Goal: Transaction & Acquisition: Purchase product/service

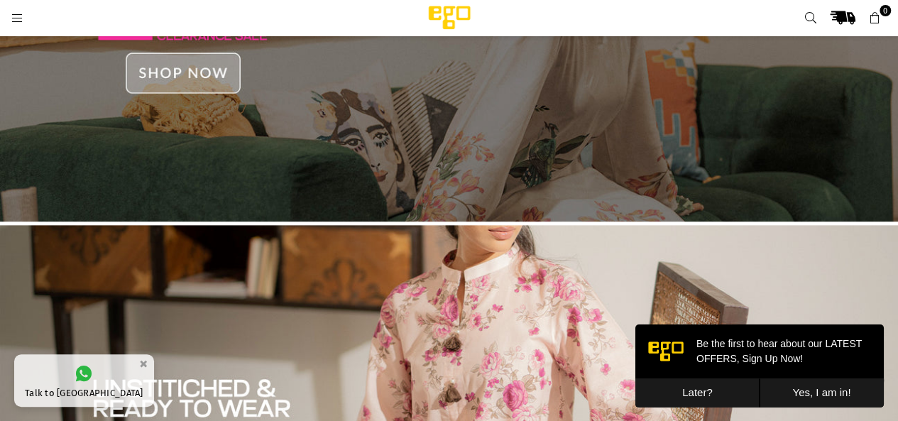
click at [175, 71] on img at bounding box center [449, 30] width 898 height 384
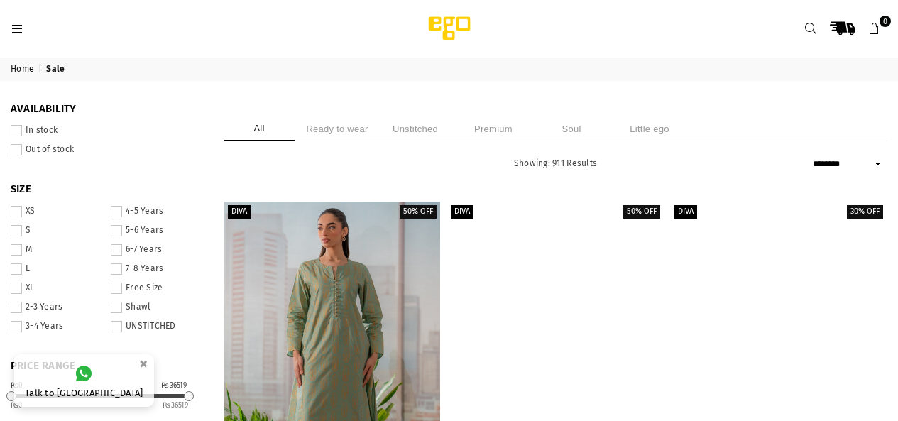
select select "******"
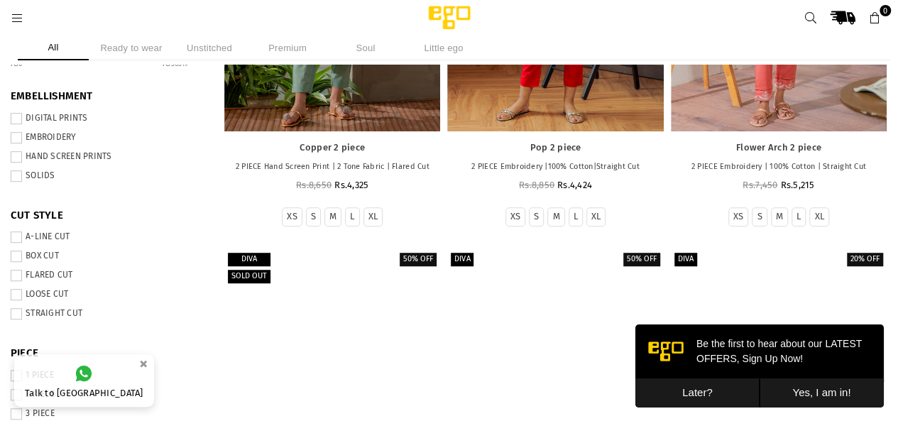
scroll to position [348, 0]
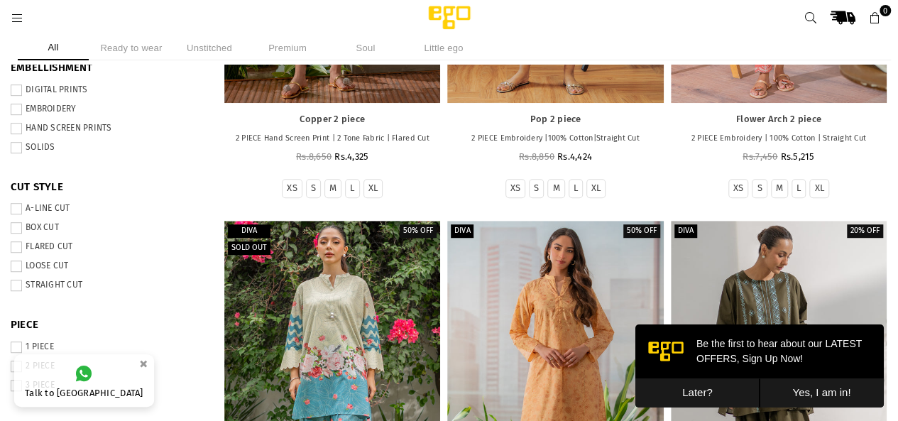
click at [694, 393] on button "Later?" at bounding box center [698, 392] width 124 height 29
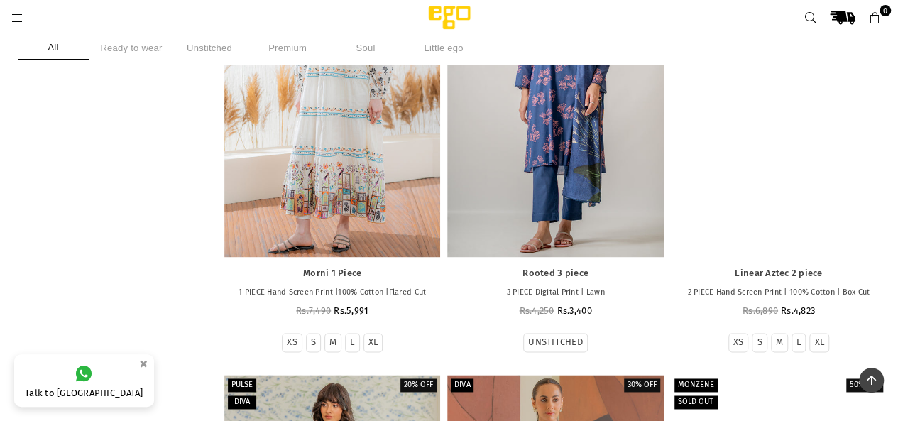
scroll to position [17065, 0]
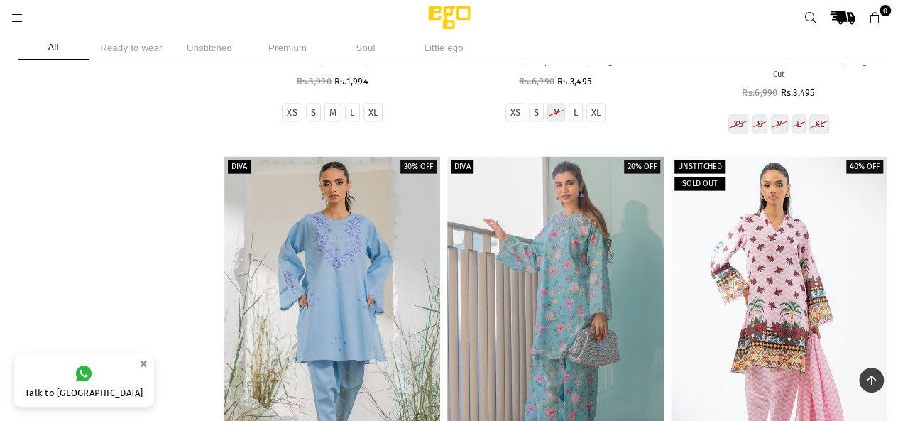
scroll to position [20396, 0]
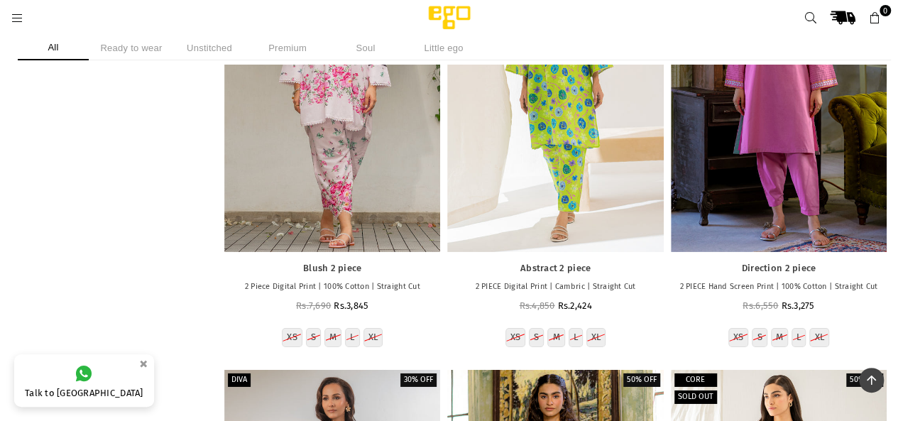
scroll to position [23688, 0]
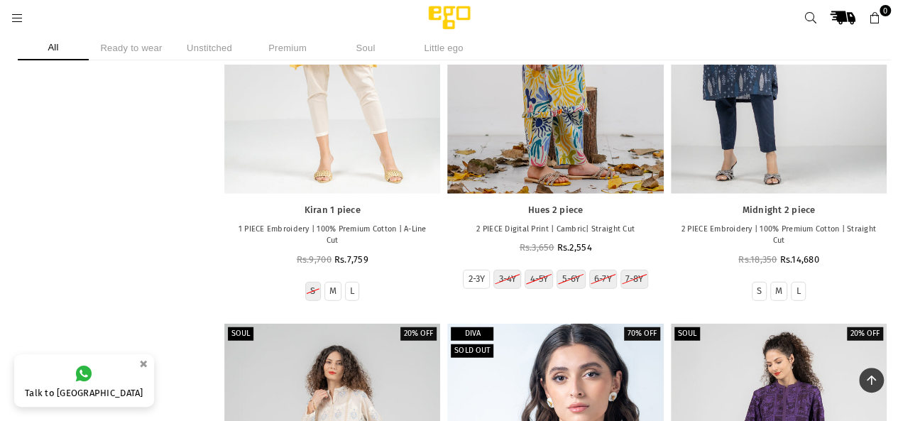
scroll to position [47651, 0]
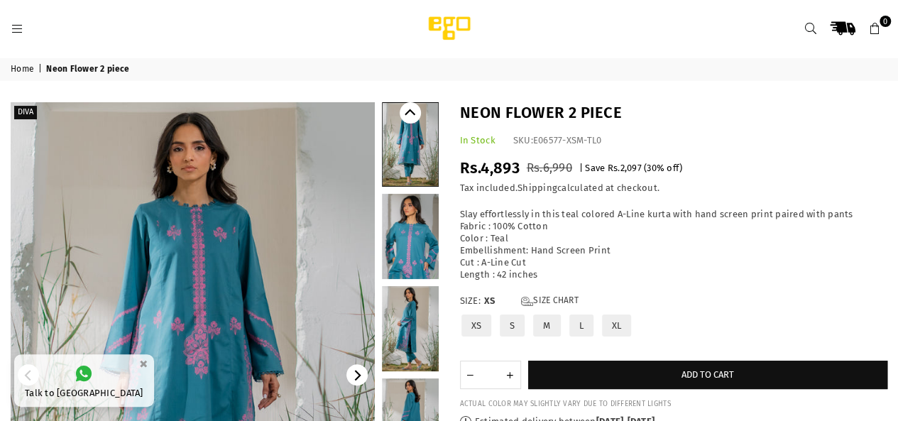
click at [416, 151] on link at bounding box center [410, 144] width 55 height 83
click at [420, 208] on link at bounding box center [410, 236] width 57 height 85
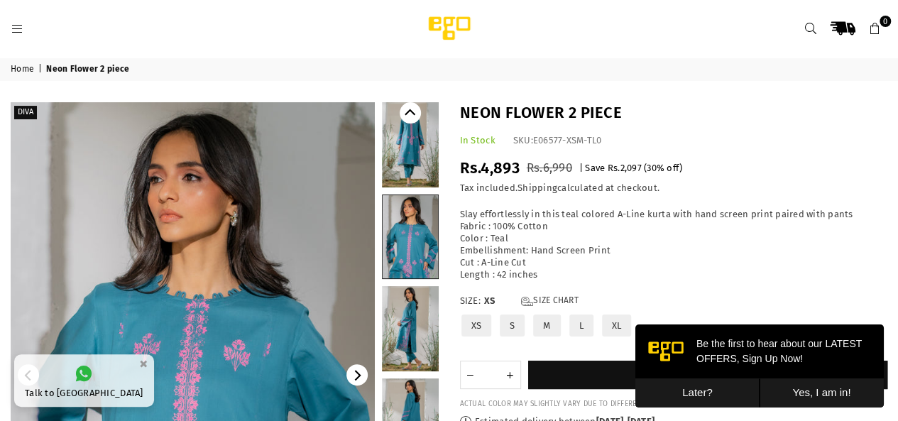
click at [408, 305] on link at bounding box center [410, 328] width 57 height 85
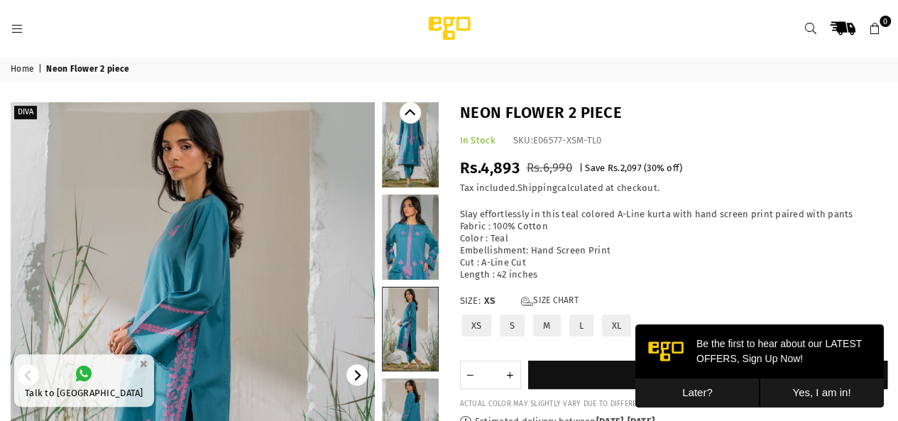
click at [419, 383] on link at bounding box center [410, 420] width 57 height 85
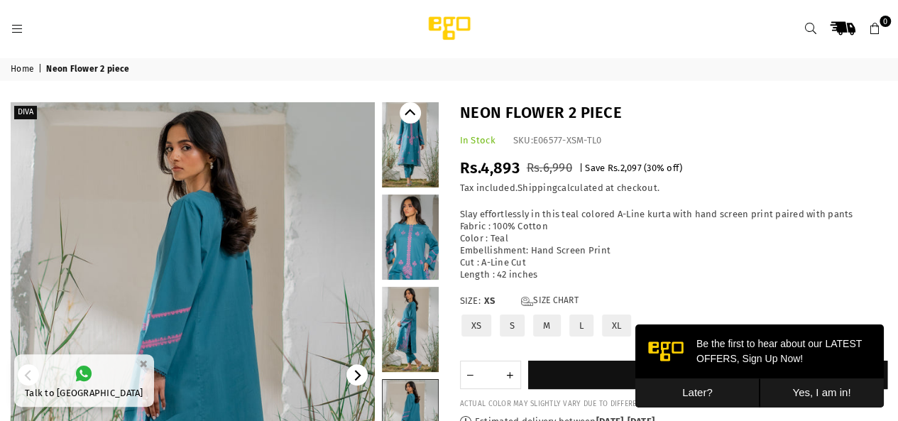
click at [141, 335] on img at bounding box center [193, 375] width 364 height 546
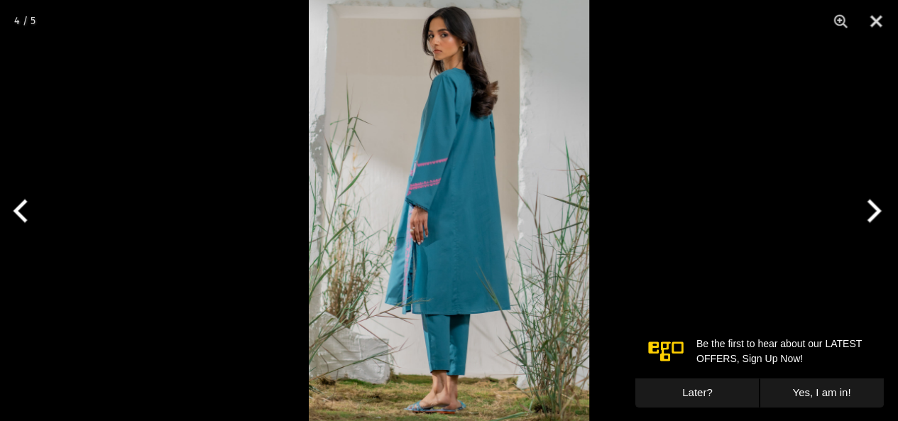
click at [481, 307] on img at bounding box center [449, 210] width 280 height 421
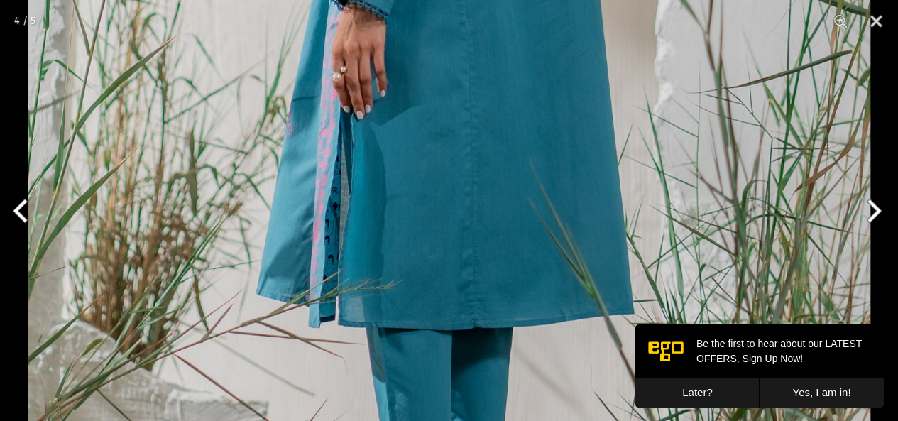
click at [481, 307] on img at bounding box center [449, 16] width 842 height 1263
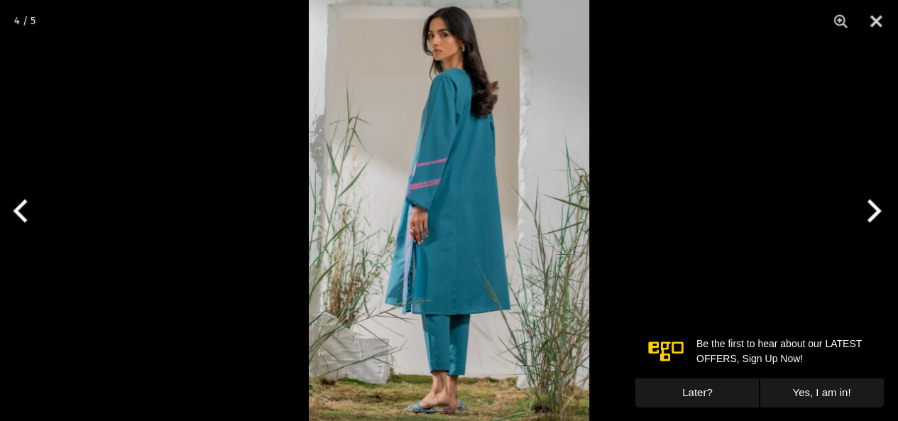
click at [481, 307] on img at bounding box center [449, 210] width 280 height 421
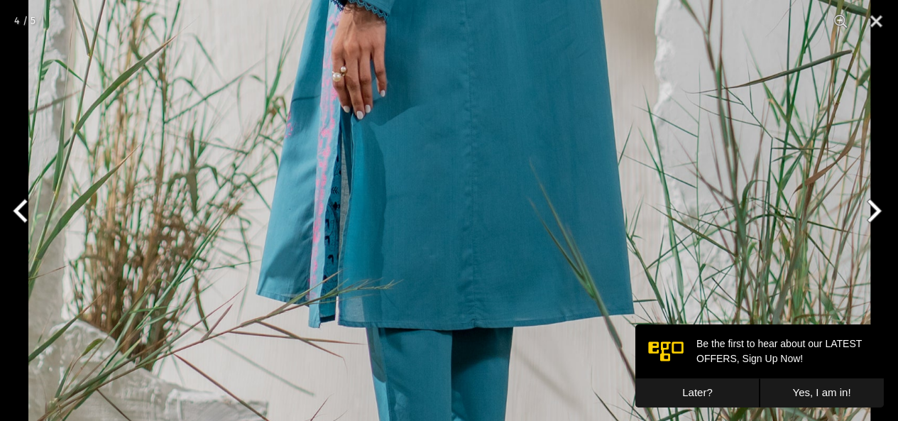
click at [440, 152] on img at bounding box center [449, 16] width 842 height 1263
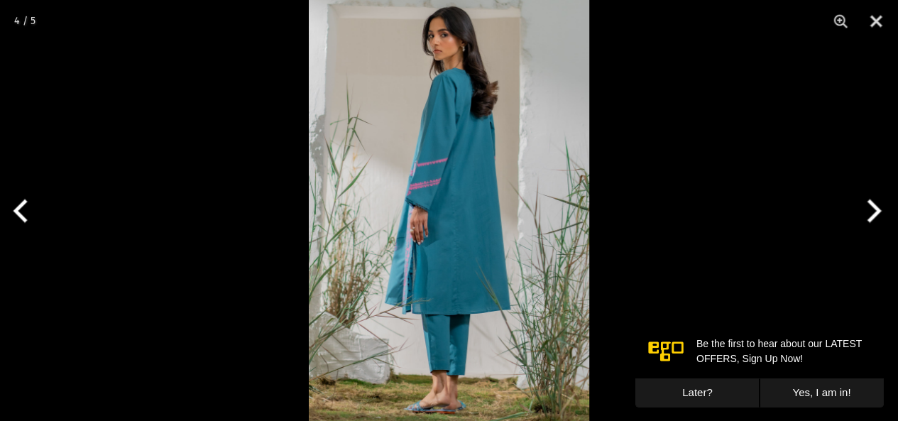
click at [440, 152] on img at bounding box center [449, 210] width 280 height 421
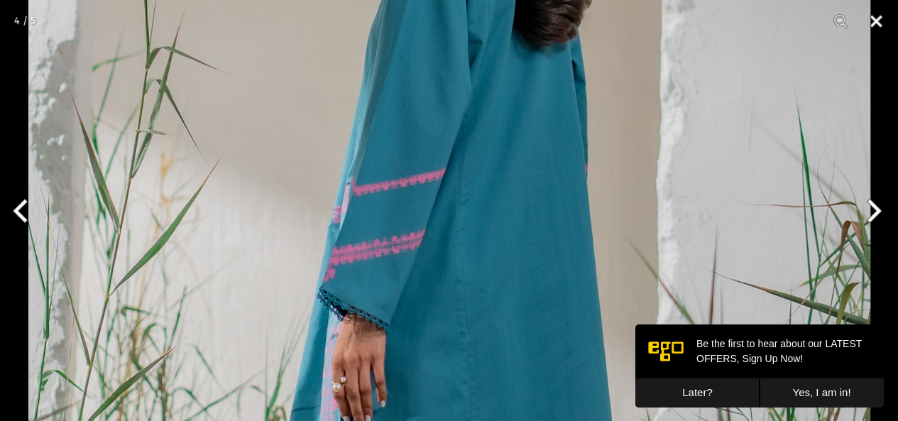
click at [872, 23] on button "Close" at bounding box center [877, 21] width 36 height 43
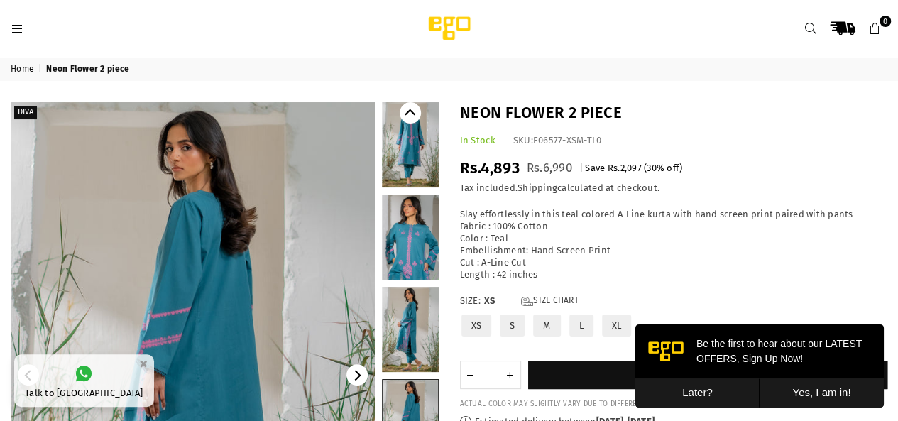
click at [414, 169] on link at bounding box center [410, 144] width 57 height 85
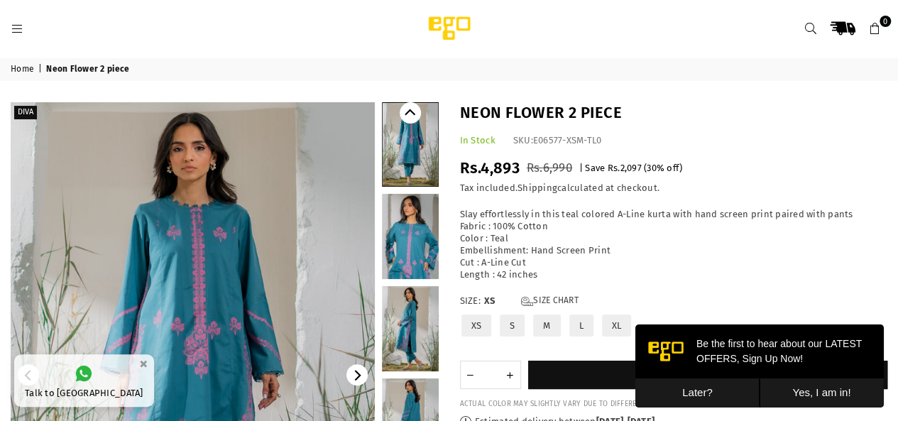
click at [424, 227] on link at bounding box center [410, 236] width 57 height 85
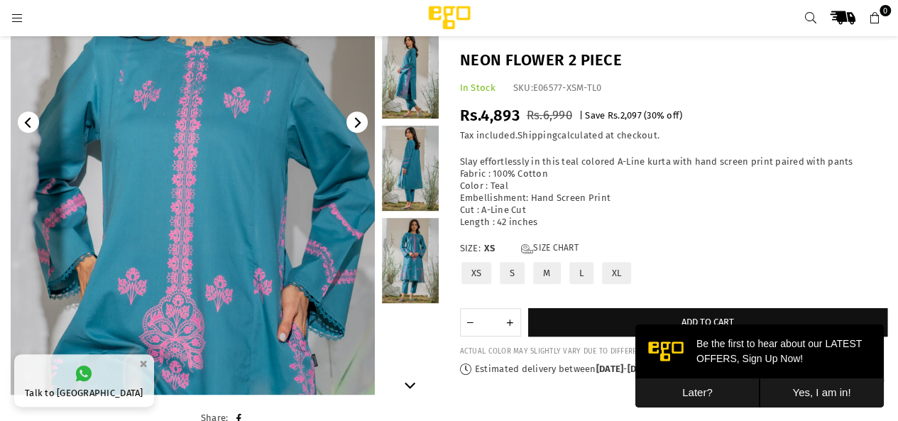
scroll to position [233, 0]
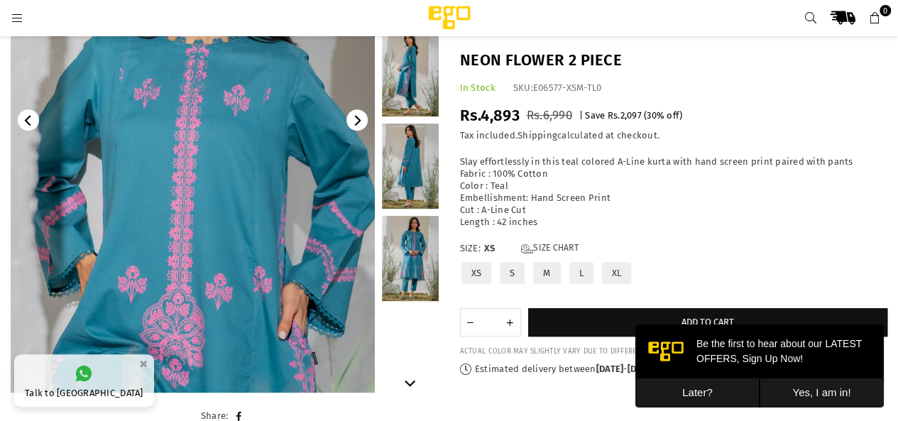
click at [419, 99] on link at bounding box center [410, 73] width 57 height 85
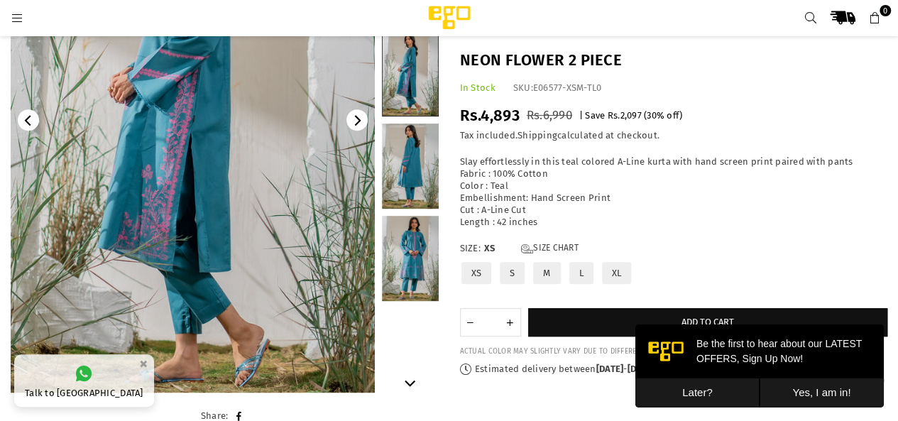
click at [413, 264] on link at bounding box center [410, 258] width 57 height 85
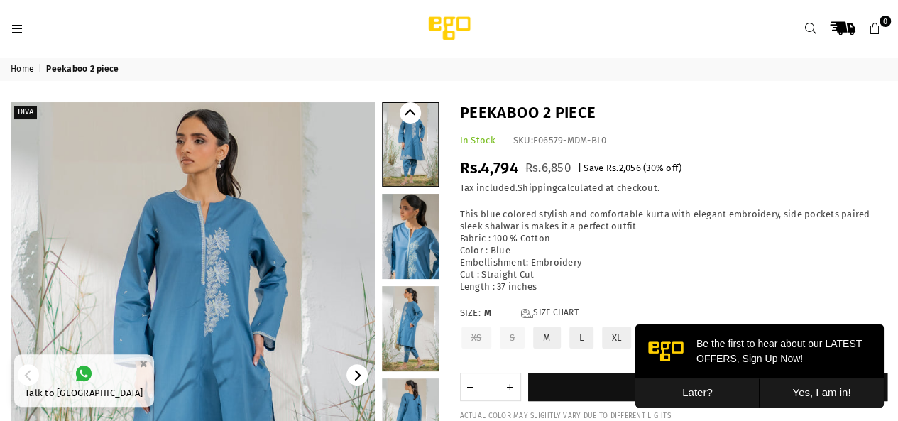
click at [411, 164] on link at bounding box center [410, 144] width 55 height 83
click at [425, 245] on link at bounding box center [410, 236] width 57 height 85
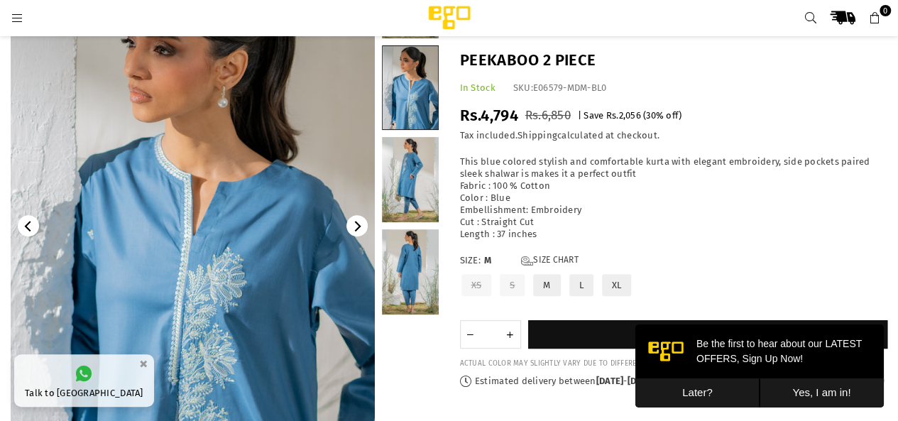
scroll to position [101, 0]
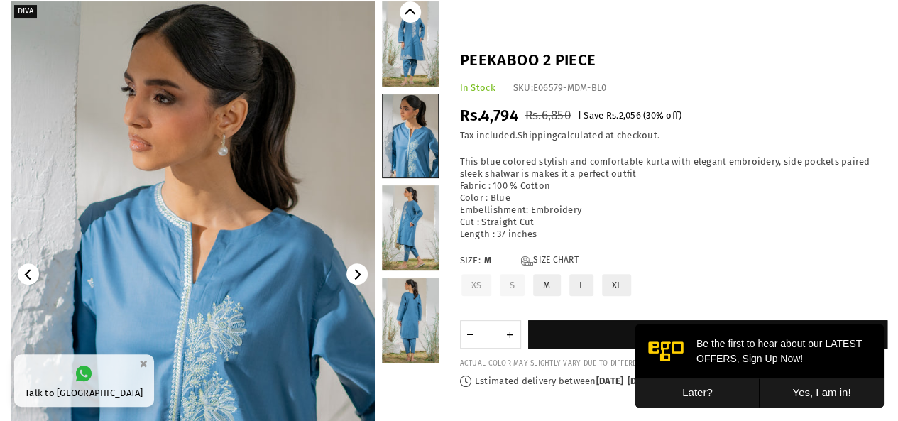
click at [417, 231] on link at bounding box center [410, 227] width 57 height 85
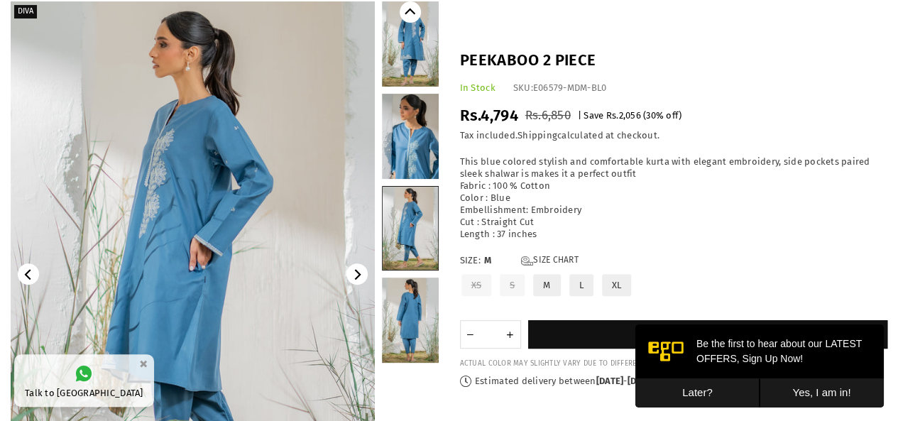
click at [400, 320] on link at bounding box center [410, 320] width 57 height 85
